Goal: Find specific page/section: Find specific page/section

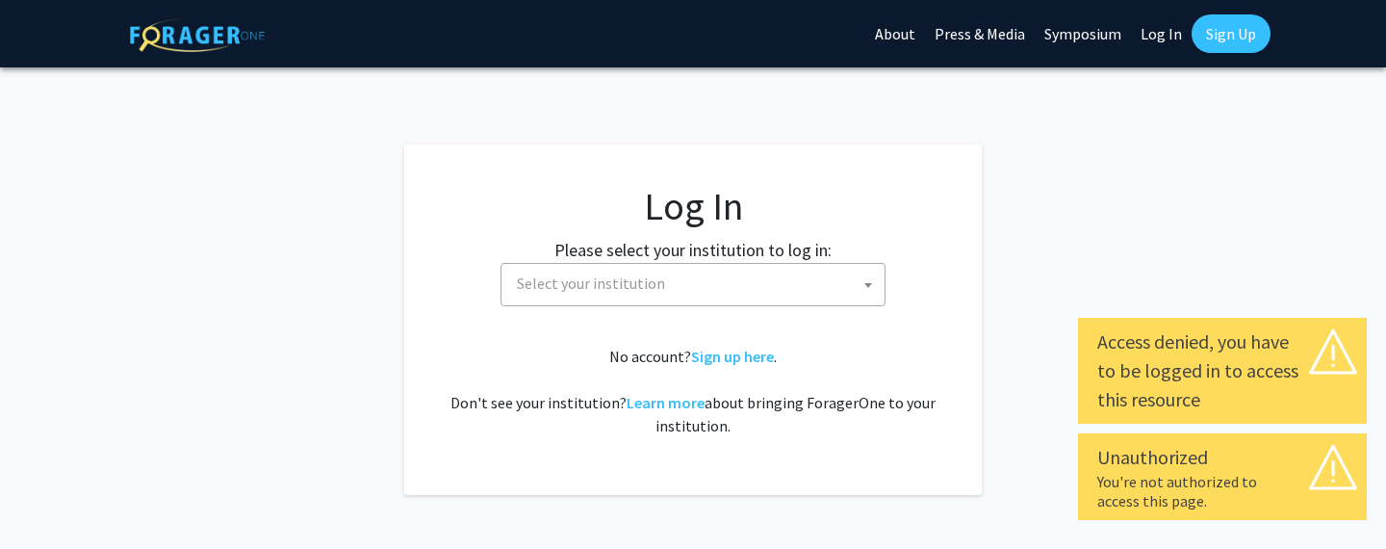
click at [742, 299] on span "Select your institution" at bounding box center [696, 283] width 375 height 39
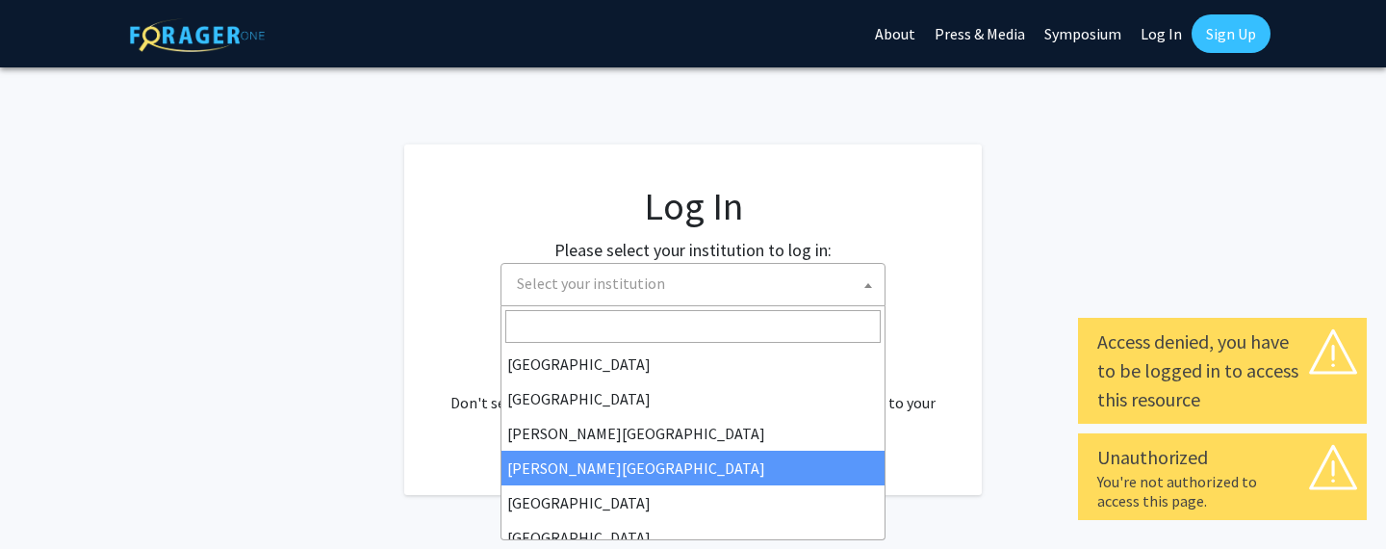
scroll to position [674, 0]
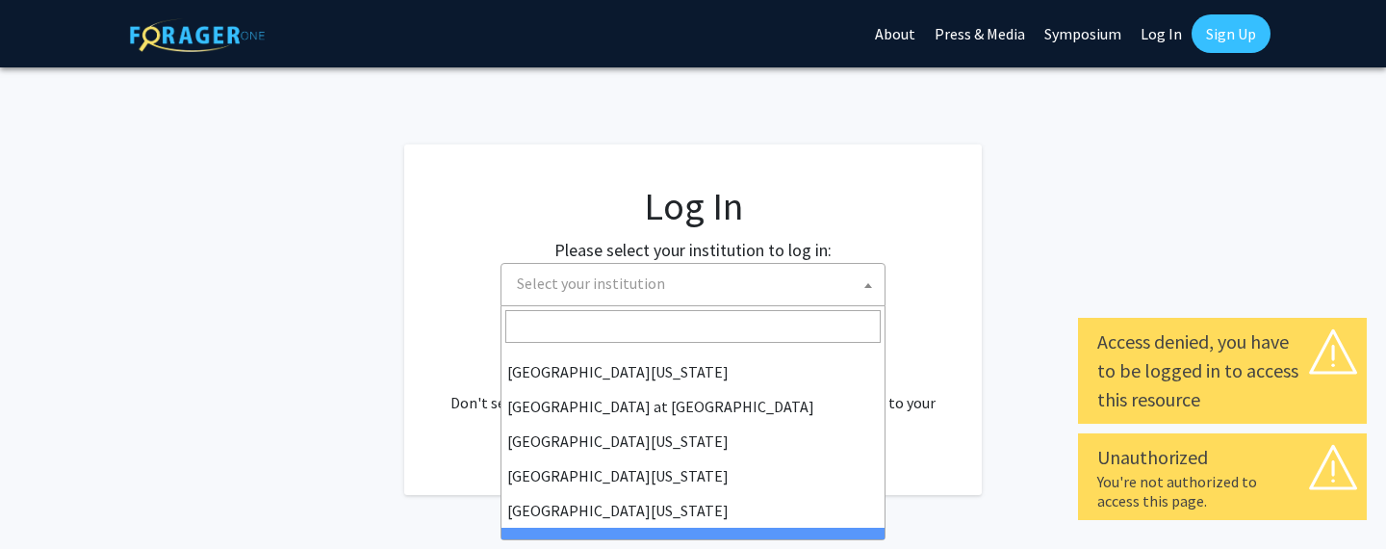
select select "21"
